Goal: Task Accomplishment & Management: Use online tool/utility

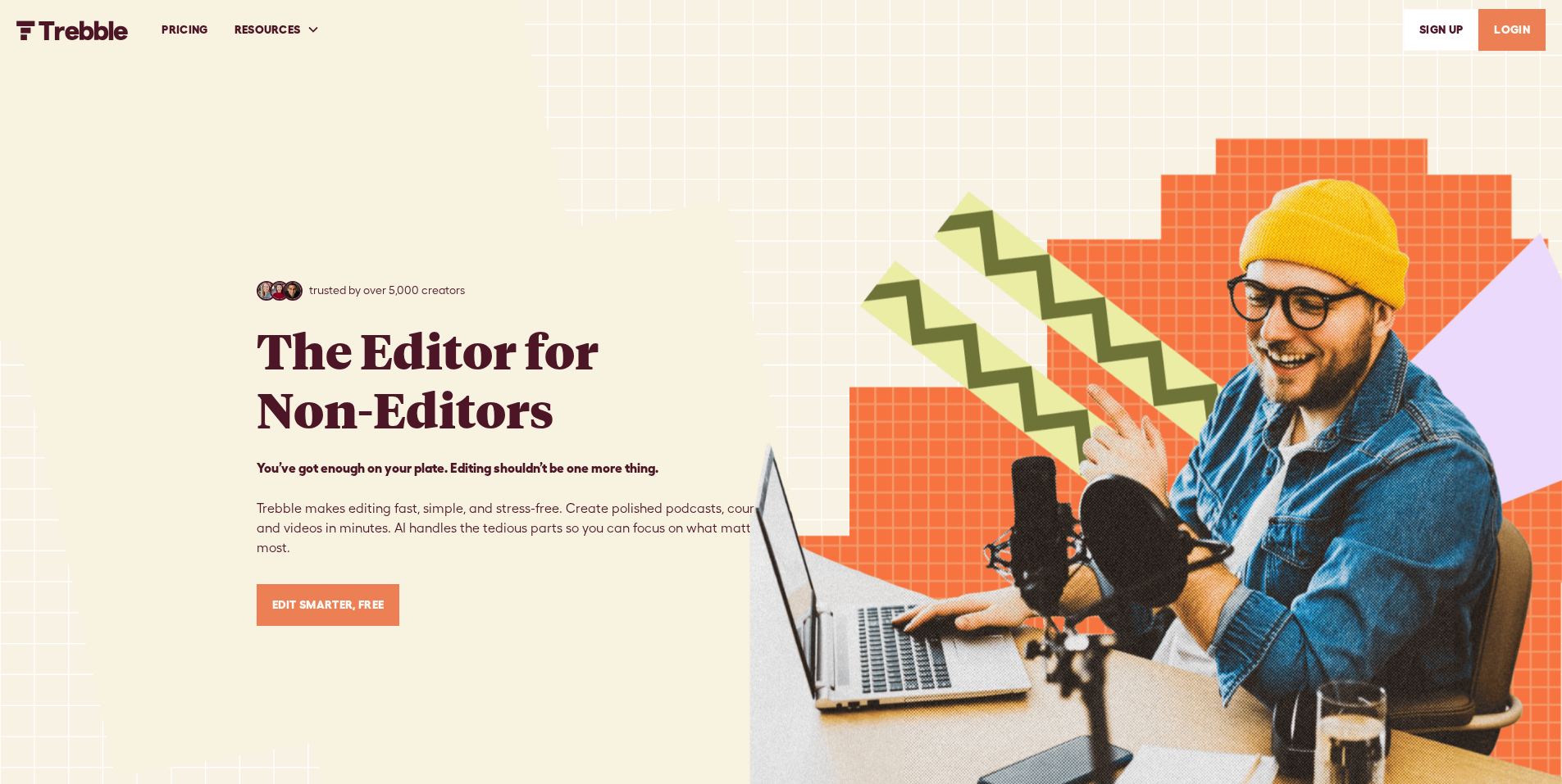
click at [343, 601] on link "Edit Smarter, Free" at bounding box center [328, 605] width 144 height 41
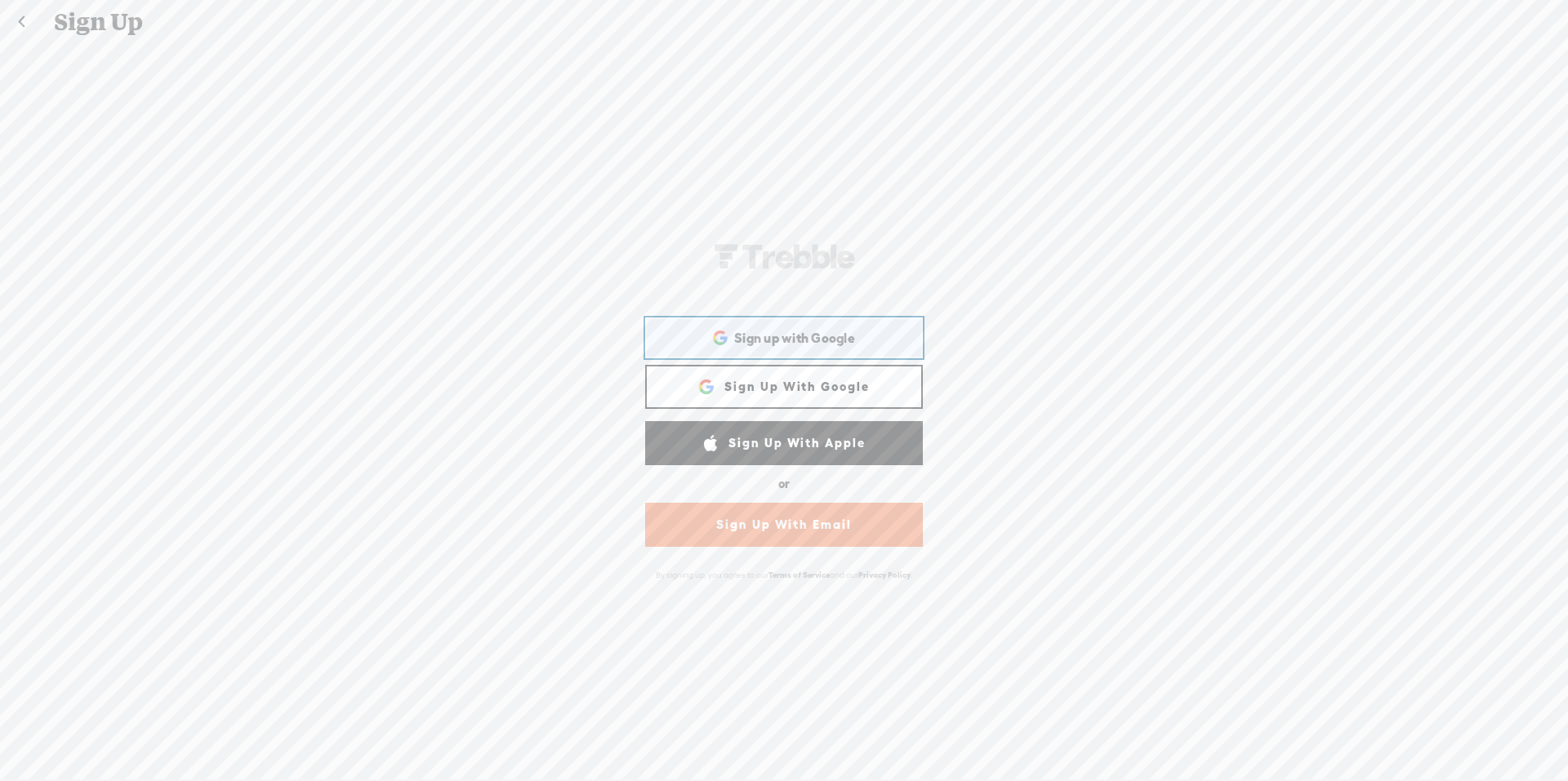
click at [773, 335] on span "Sign up with Google" at bounding box center [795, 338] width 121 height 17
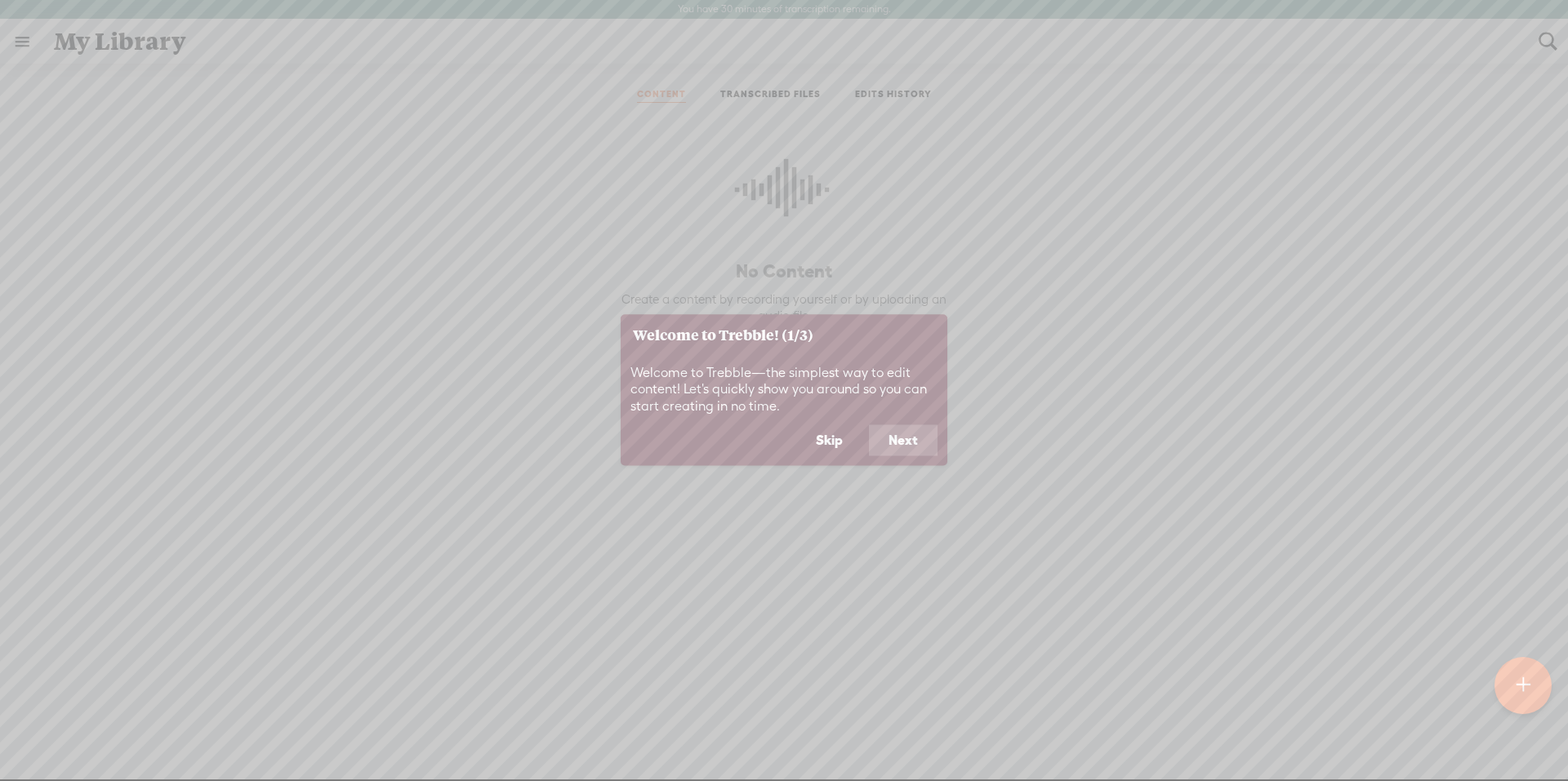
click at [849, 441] on button "Skip" at bounding box center [830, 441] width 66 height 31
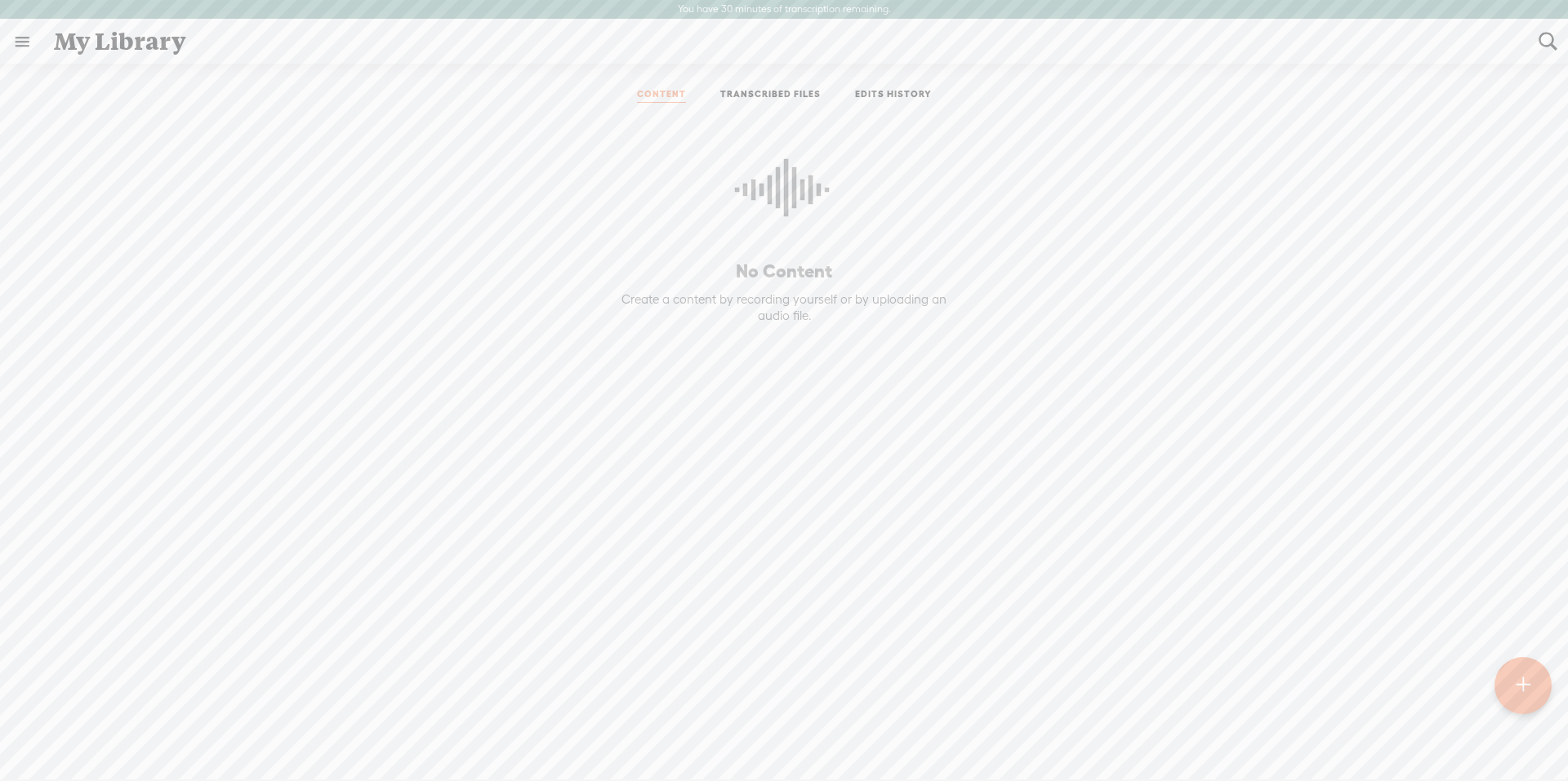
click at [754, 90] on link "TRANSCRIBED FILES" at bounding box center [771, 95] width 100 height 14
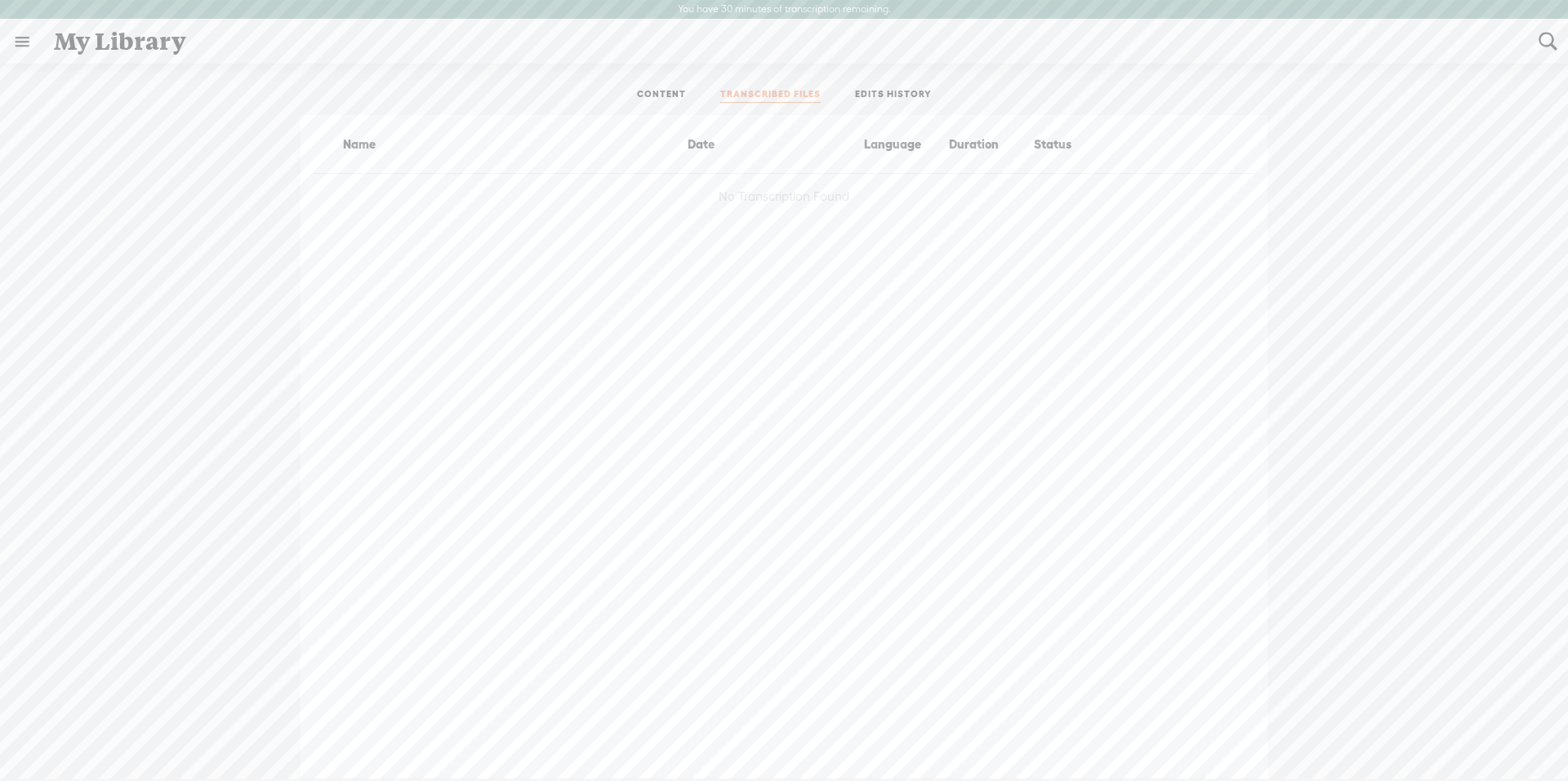
click at [640, 88] on link "CONTENT" at bounding box center [661, 95] width 49 height 14
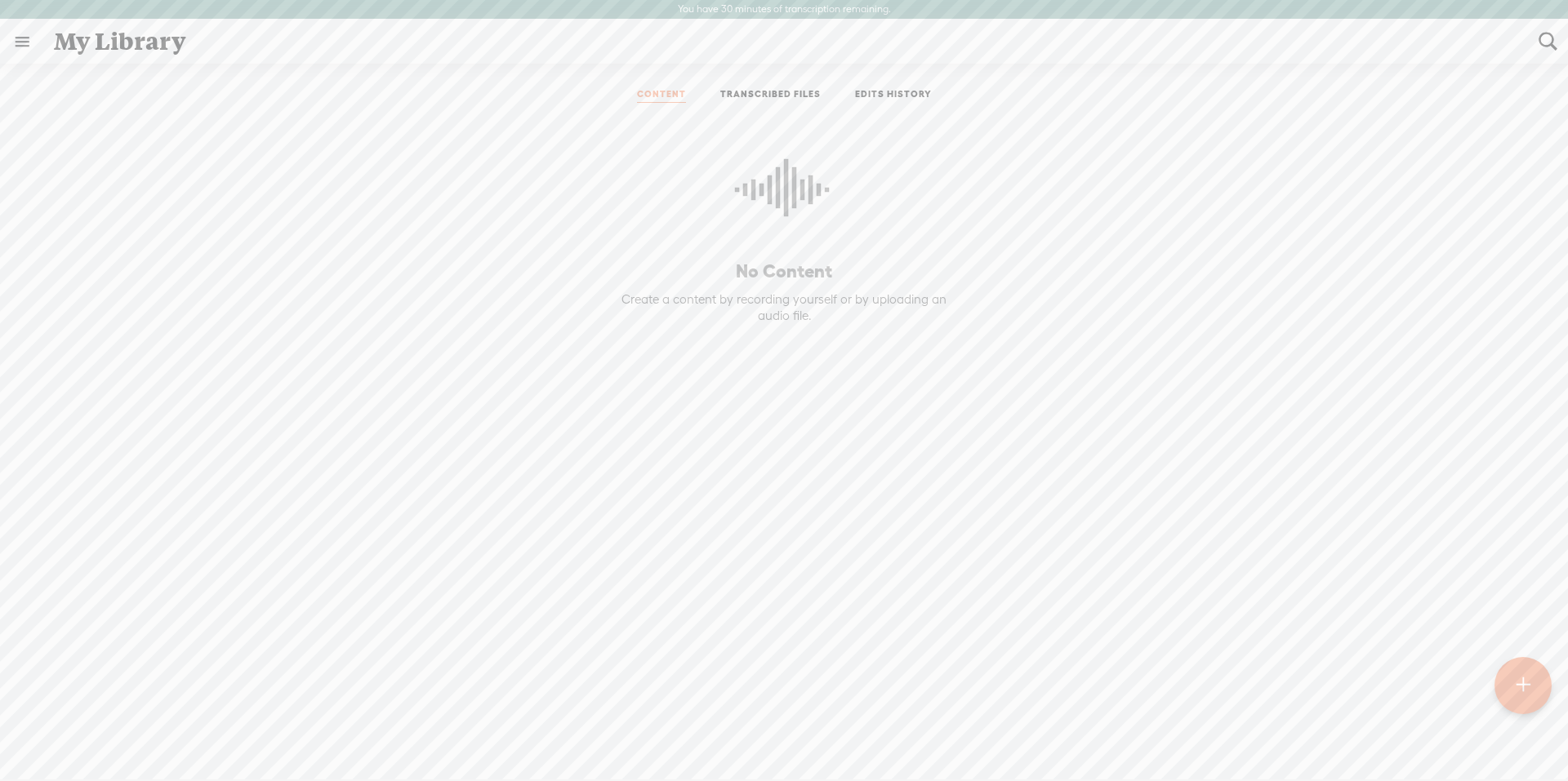
click at [777, 273] on p "No Content" at bounding box center [784, 271] width 375 height 23
click at [1522, 684] on t at bounding box center [1523, 686] width 13 height 36
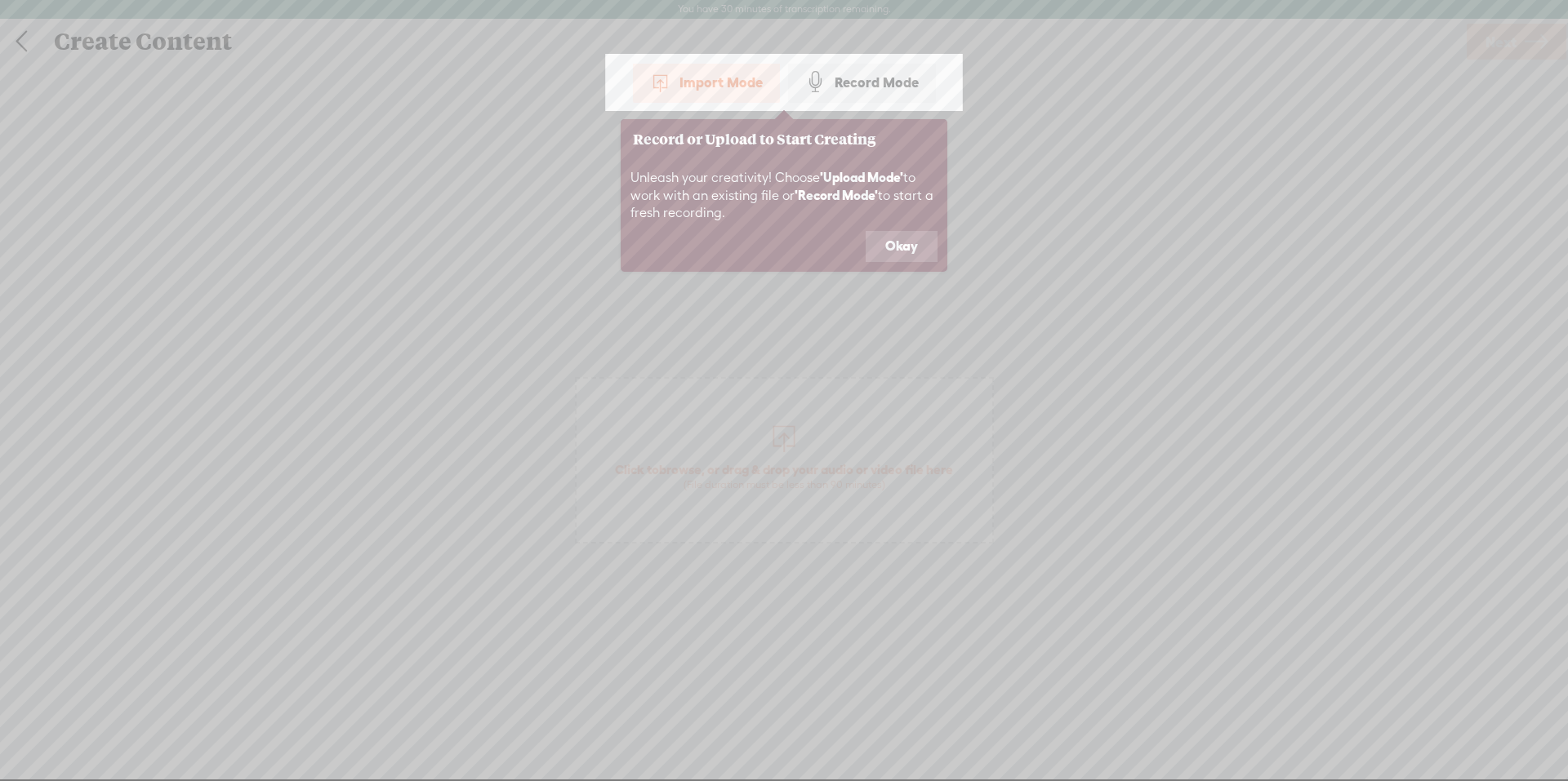
click at [911, 248] on button "Okay" at bounding box center [901, 246] width 72 height 31
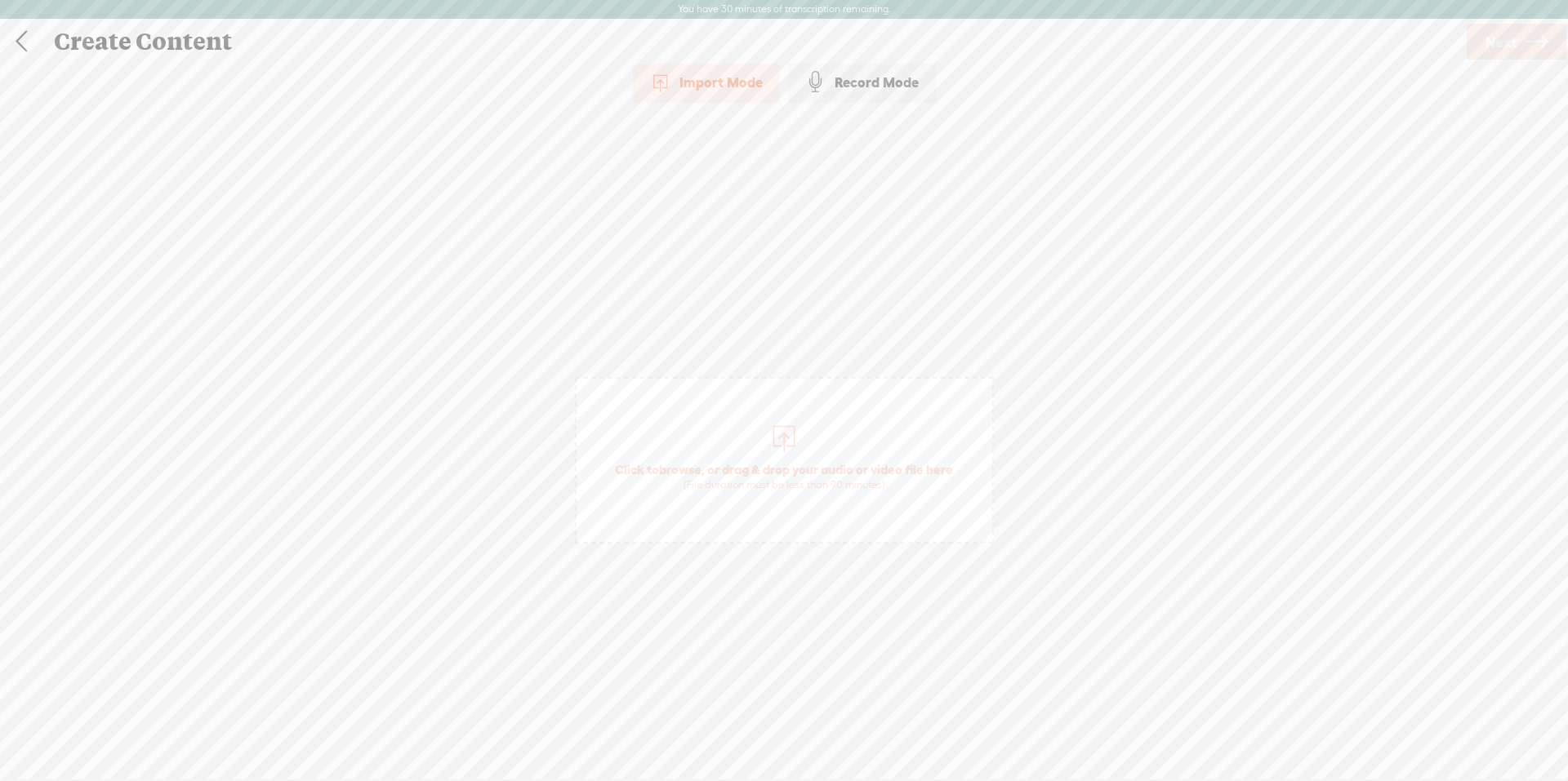
click at [795, 431] on div at bounding box center [784, 437] width 32 height 32
click at [1518, 45] on link "Next" at bounding box center [1516, 41] width 99 height 36
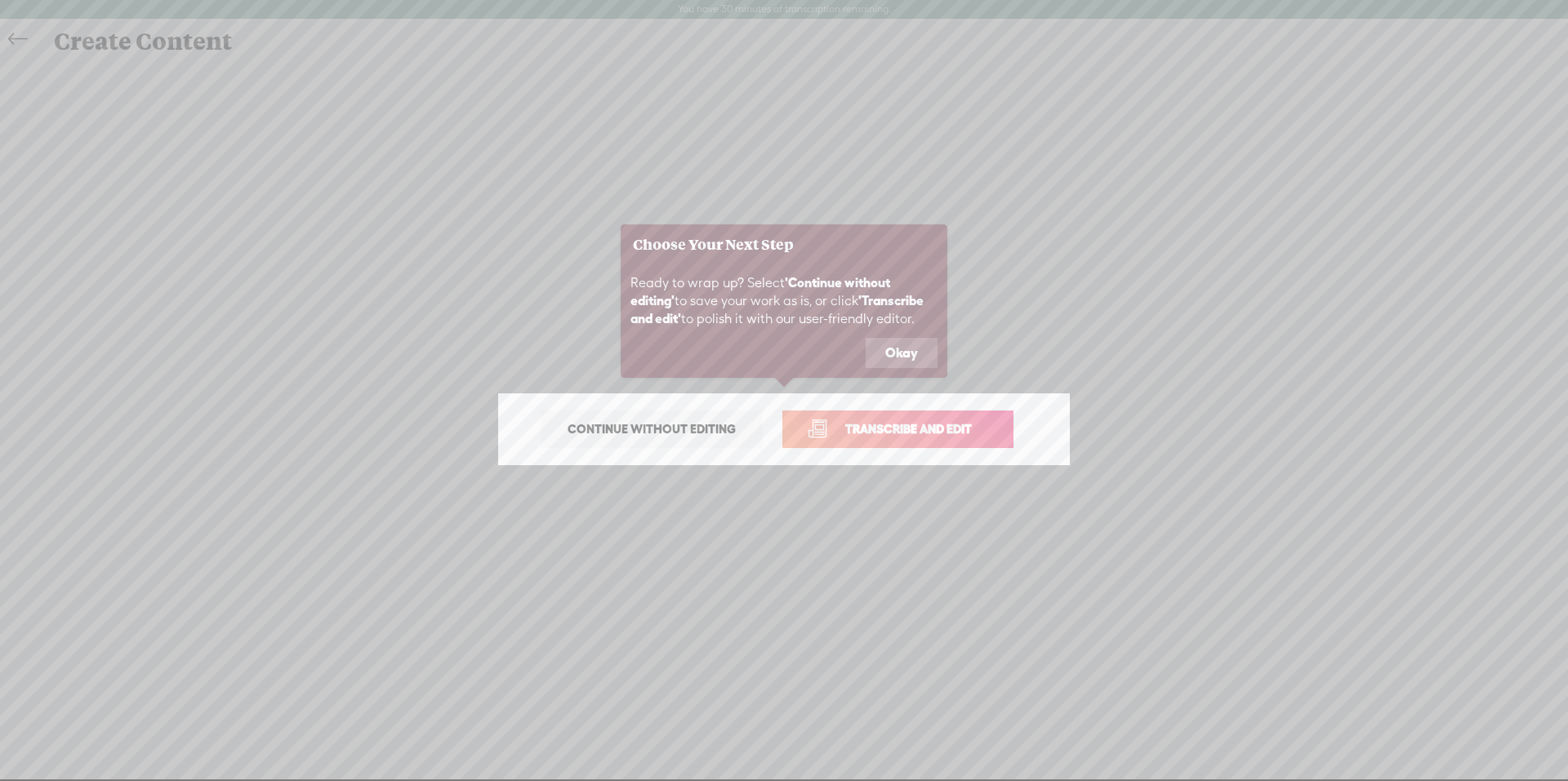
click at [905, 360] on button "Okay" at bounding box center [901, 353] width 72 height 31
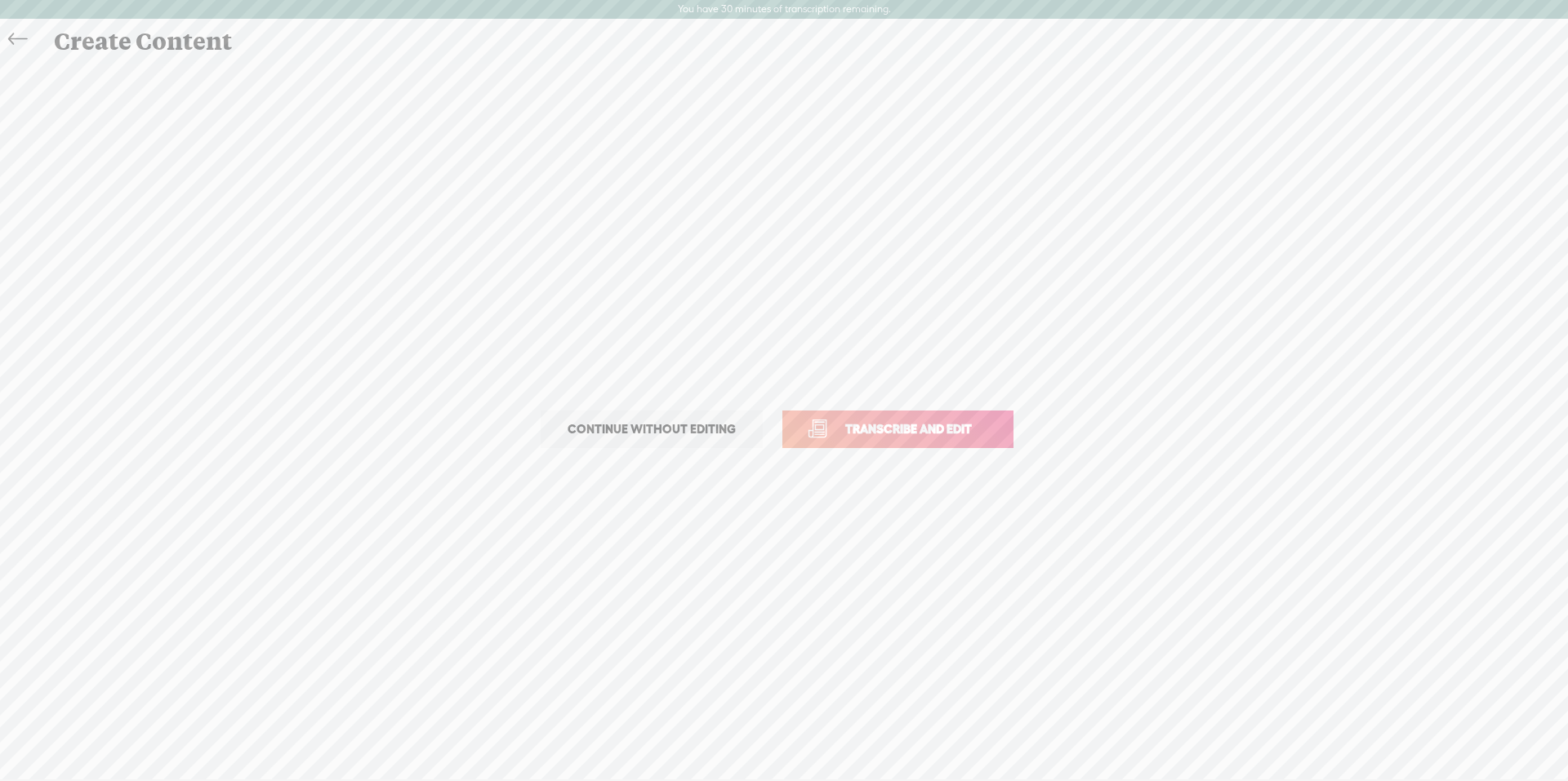
click at [896, 423] on span "Transcribe and edit" at bounding box center [909, 429] width 161 height 19
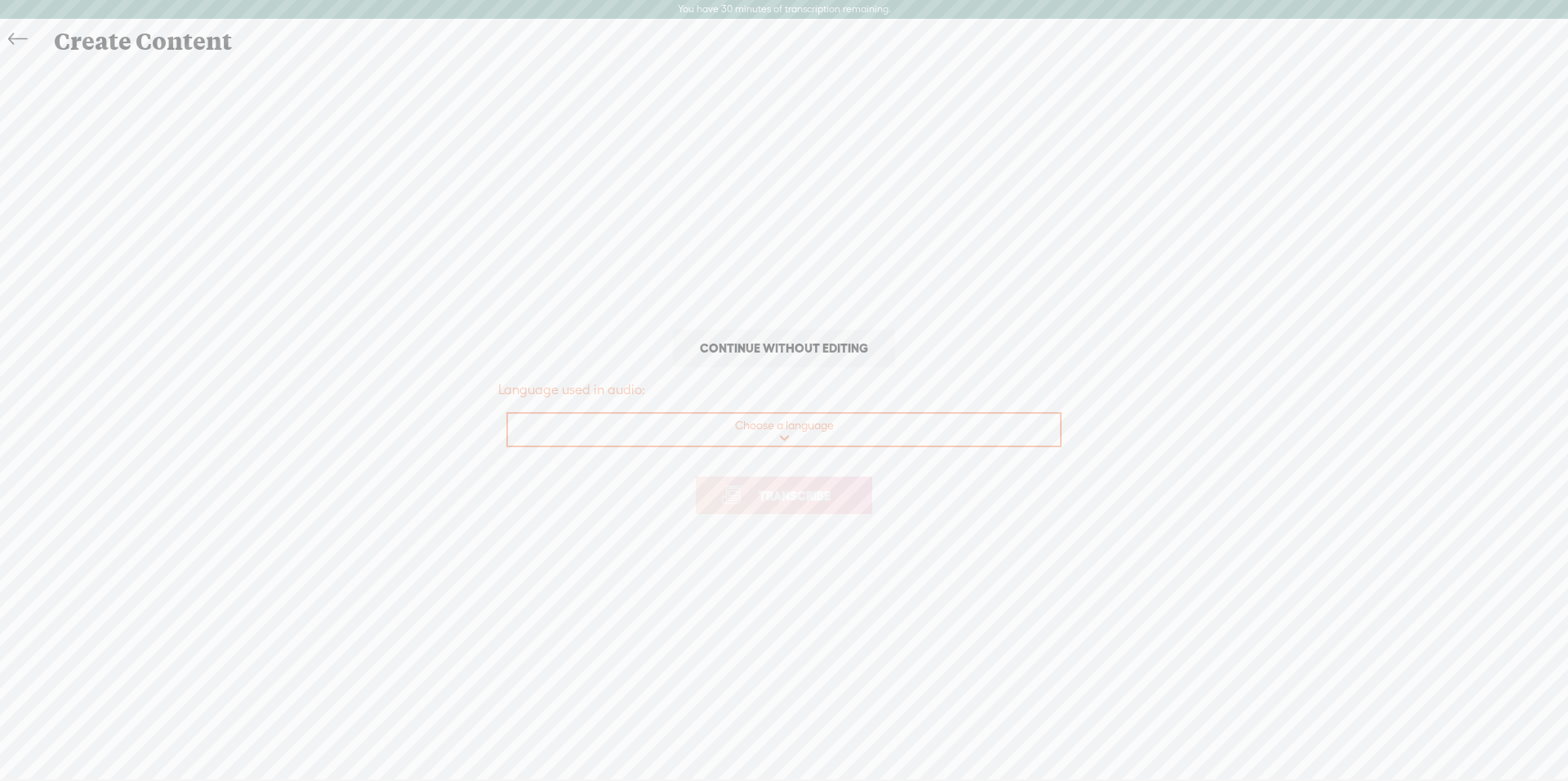
click at [792, 494] on span "Transcribe" at bounding box center [795, 495] width 107 height 19
